Goal: Check status

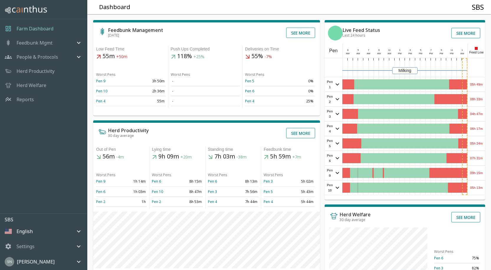
click at [474, 85] on div "05h 49m" at bounding box center [475, 84] width 17 height 14
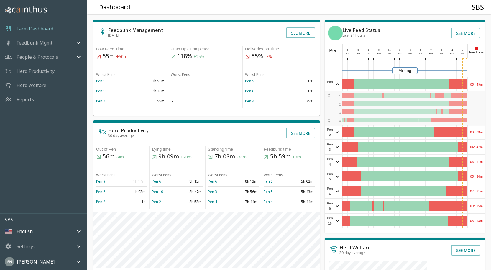
click at [474, 85] on div "05h 49m" at bounding box center [475, 84] width 17 height 14
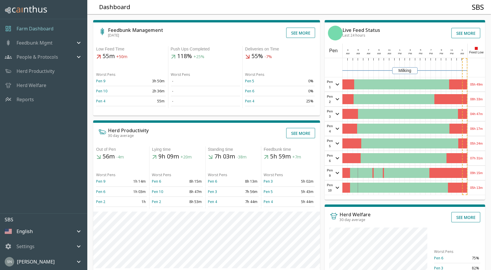
click at [473, 100] on div "08h 33m" at bounding box center [475, 99] width 17 height 14
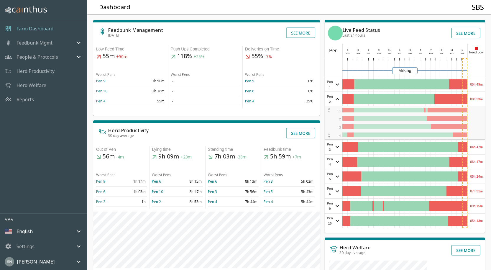
click at [473, 100] on div "08h 33m" at bounding box center [475, 99] width 17 height 14
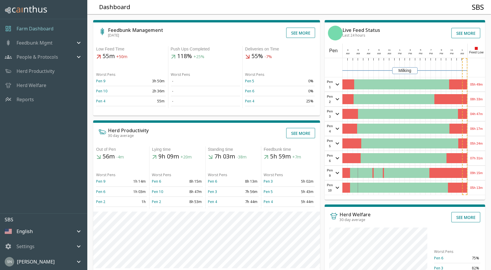
click at [477, 115] on div "04h 47m" at bounding box center [475, 114] width 17 height 14
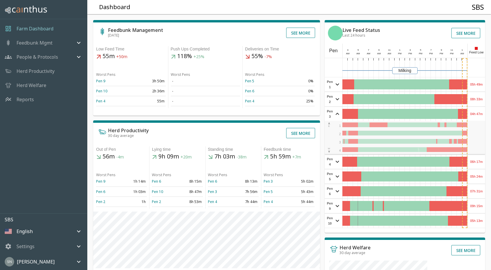
click at [477, 115] on div "04h 47m" at bounding box center [475, 114] width 17 height 14
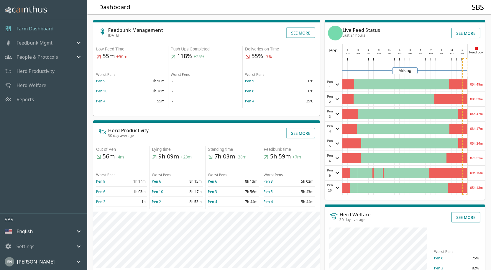
click at [476, 127] on div "06h 17m" at bounding box center [475, 128] width 17 height 14
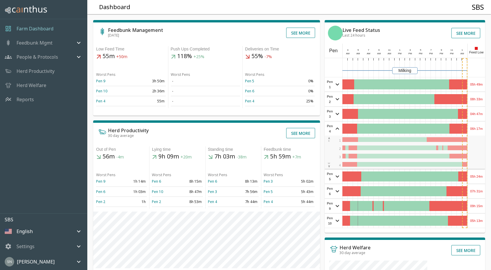
click at [476, 127] on div "06h 17m" at bounding box center [475, 128] width 17 height 14
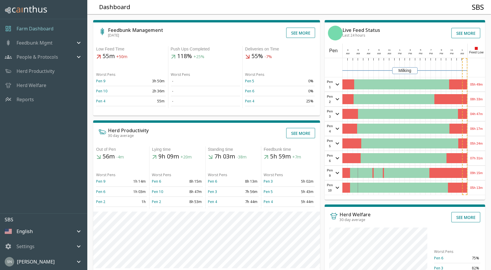
click at [477, 143] on div "05h 24m" at bounding box center [475, 143] width 17 height 14
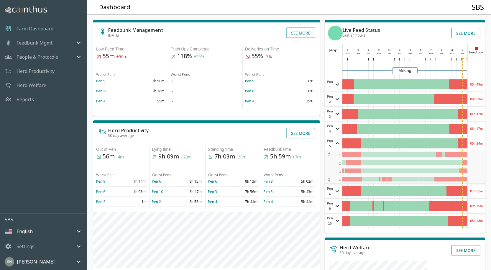
click at [477, 142] on div "05h 24m" at bounding box center [475, 143] width 17 height 14
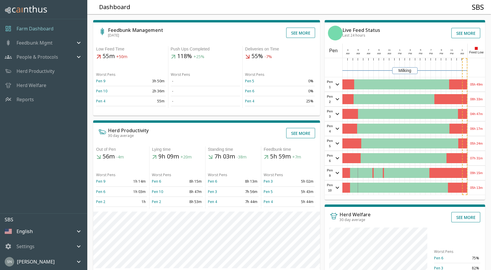
click at [475, 157] on div "07h 31m" at bounding box center [475, 158] width 17 height 14
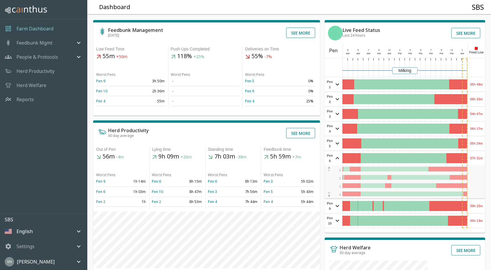
drag, startPoint x: 475, startPoint y: 157, endPoint x: 474, endPoint y: 172, distance: 15.4
click at [475, 157] on div "07h 31m" at bounding box center [475, 158] width 17 height 14
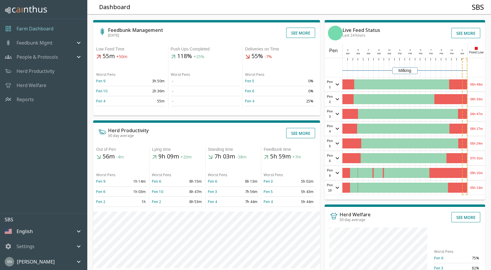
click at [480, 173] on div "09h 15m" at bounding box center [475, 173] width 17 height 14
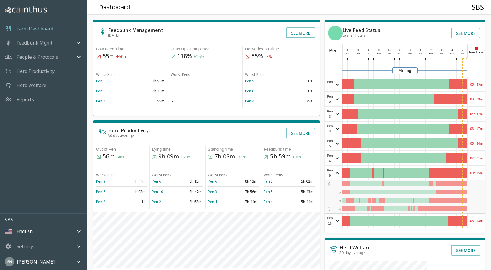
click at [480, 173] on div "09h 15m" at bounding box center [475, 173] width 17 height 14
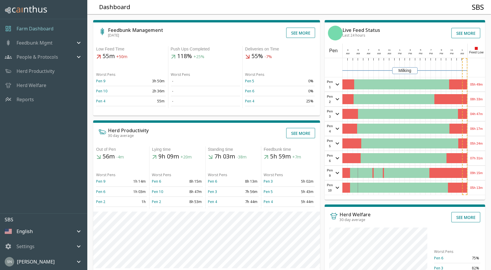
click at [476, 188] on div "05h 13m" at bounding box center [475, 187] width 17 height 14
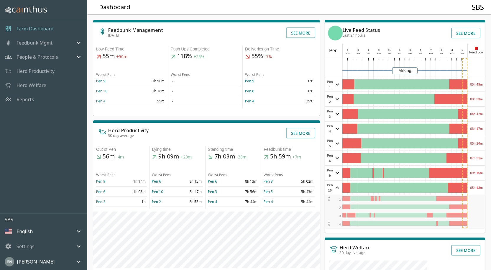
click at [476, 188] on div "05h 13m" at bounding box center [475, 187] width 17 height 14
